Goal: Find specific page/section: Find specific page/section

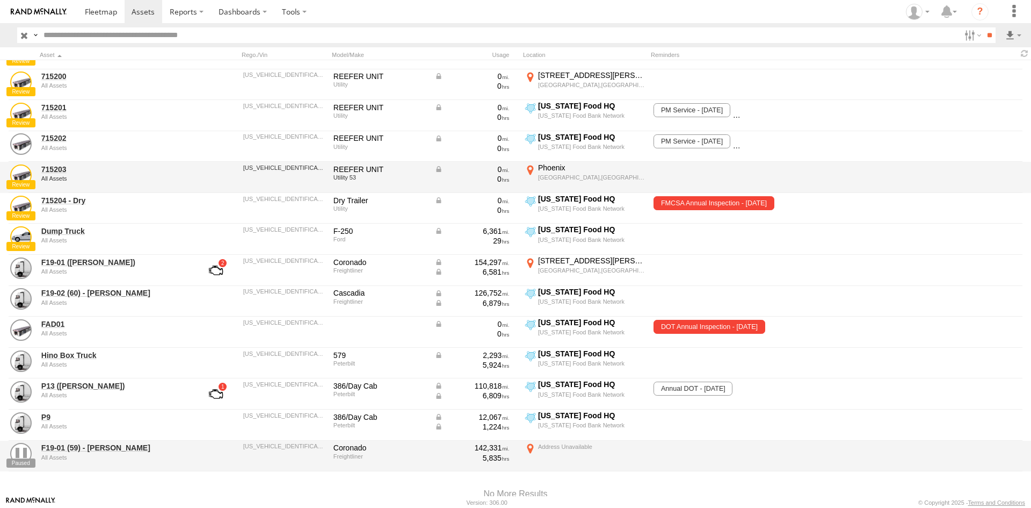
scroll to position [376, 0]
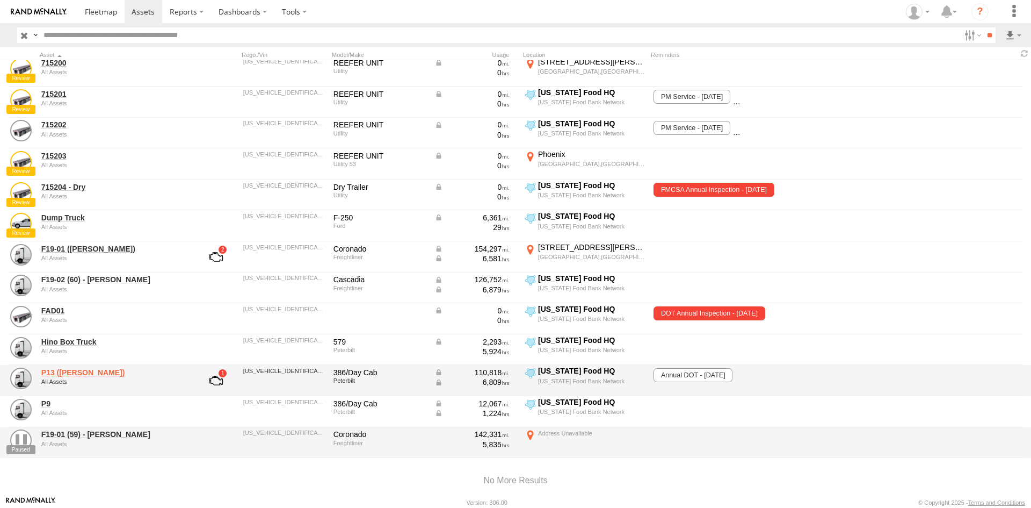
click at [81, 373] on link "P13 (Eduardo)" at bounding box center [114, 372] width 147 height 10
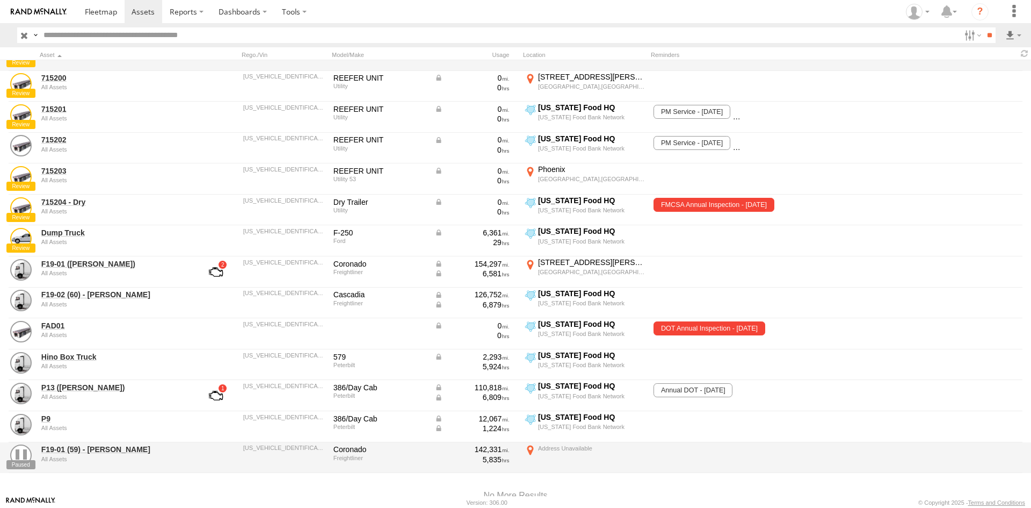
scroll to position [376, 0]
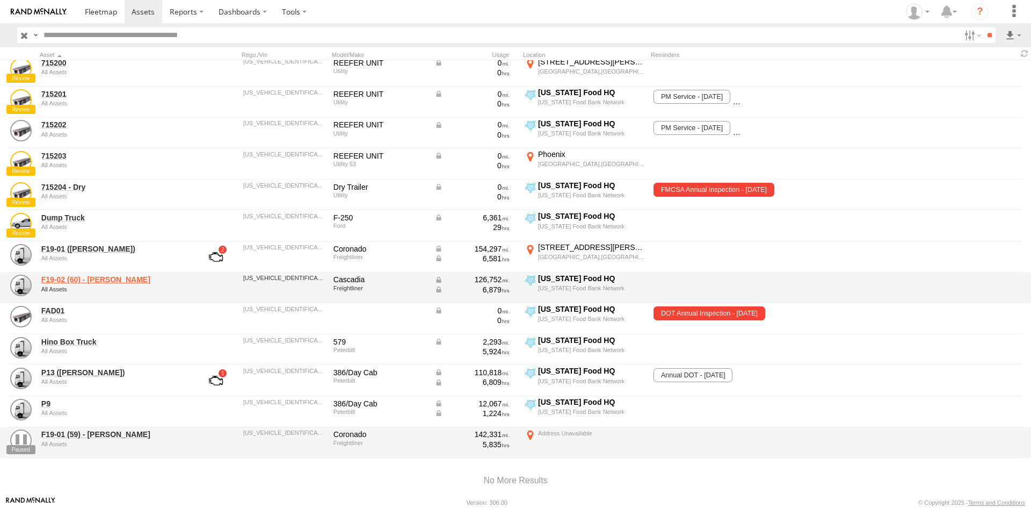
click at [81, 276] on link "F19-02 (60) - Luis" at bounding box center [114, 280] width 147 height 10
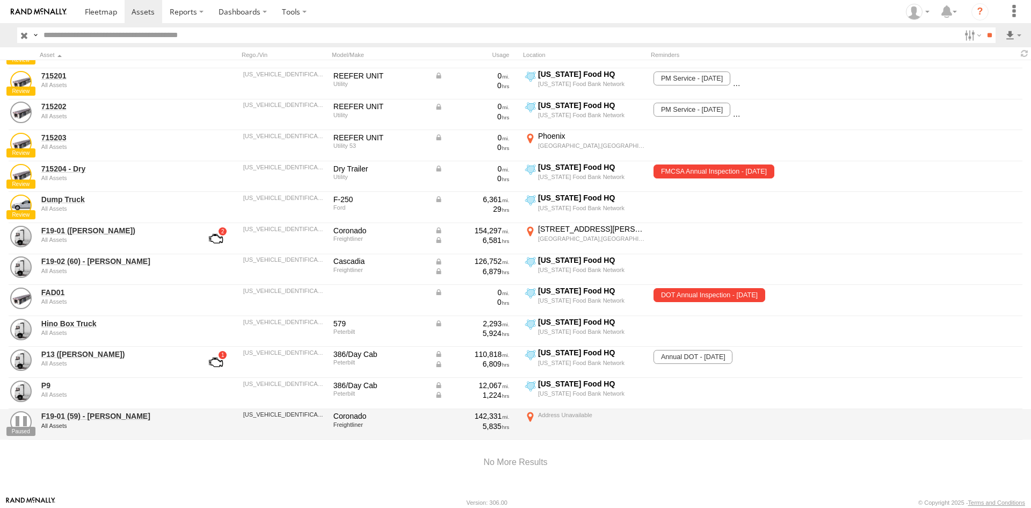
scroll to position [405, 0]
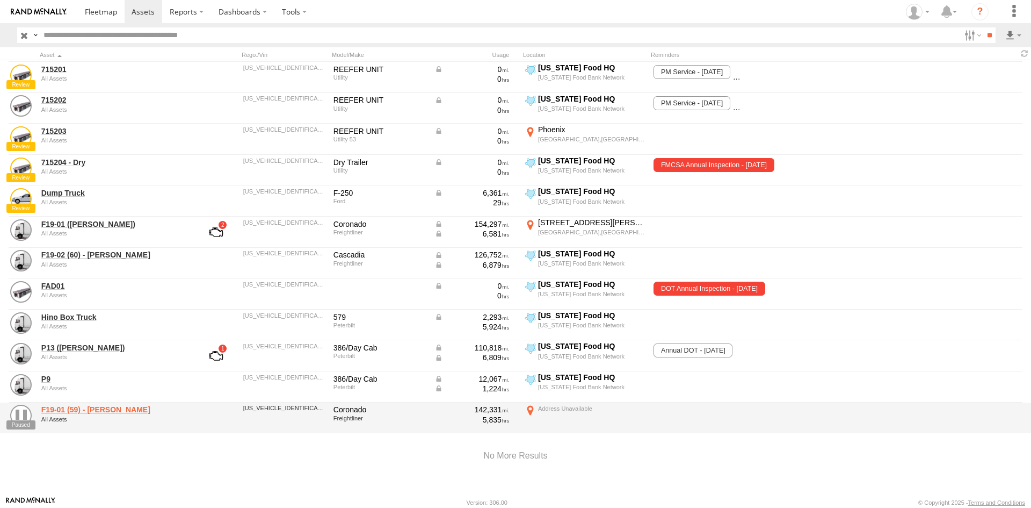
click at [57, 407] on link "F19-01 (59) - Octavio" at bounding box center [114, 410] width 147 height 10
